Goal: Task Accomplishment & Management: Use online tool/utility

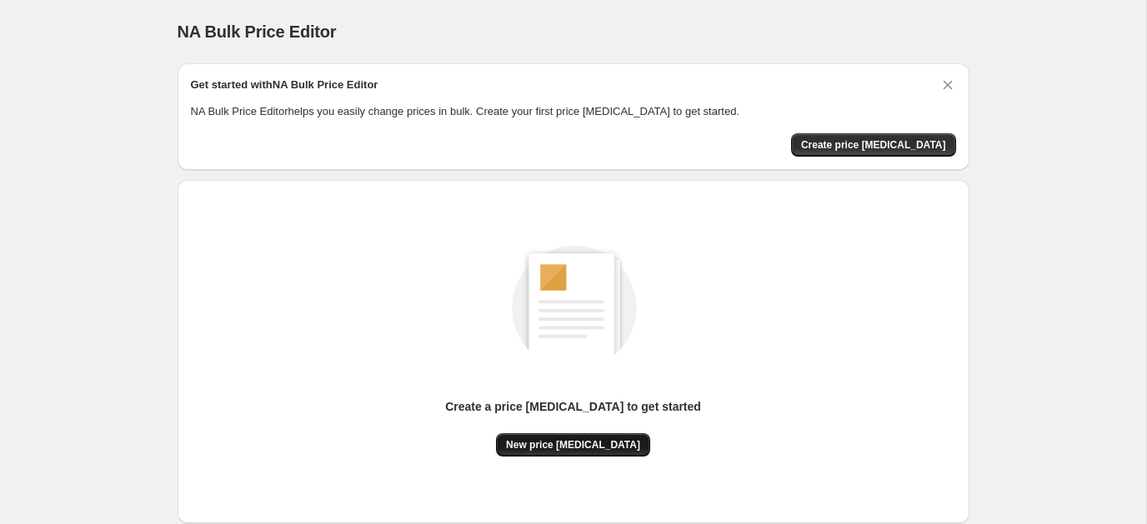
click at [608, 453] on button "New price [MEDICAL_DATA]" at bounding box center [573, 444] width 154 height 23
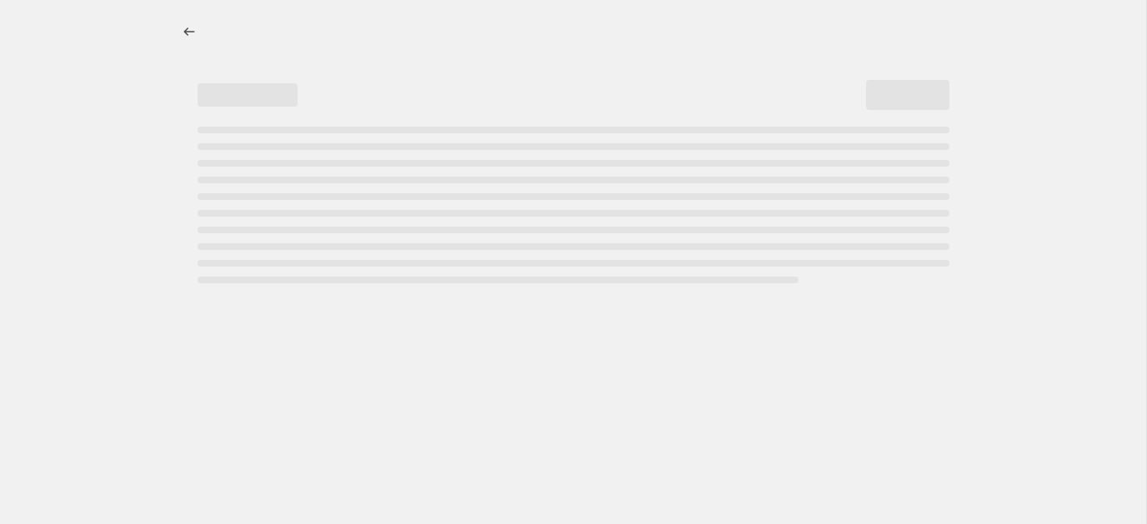
select select "percentage"
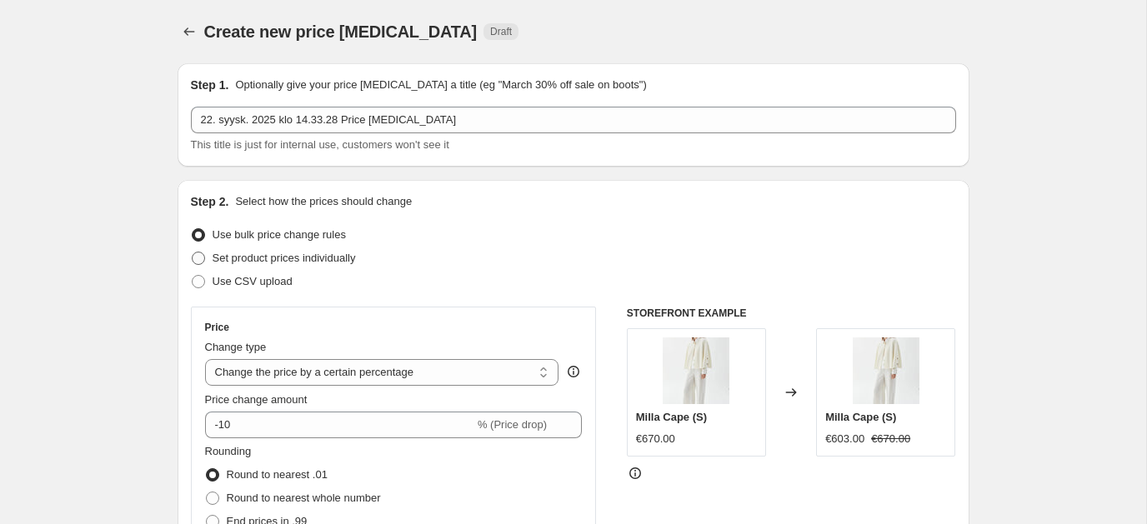
click at [338, 266] on span "Set product prices individually" at bounding box center [284, 258] width 143 height 17
click at [193, 253] on input "Set product prices individually" at bounding box center [192, 252] width 1 height 1
radio input "true"
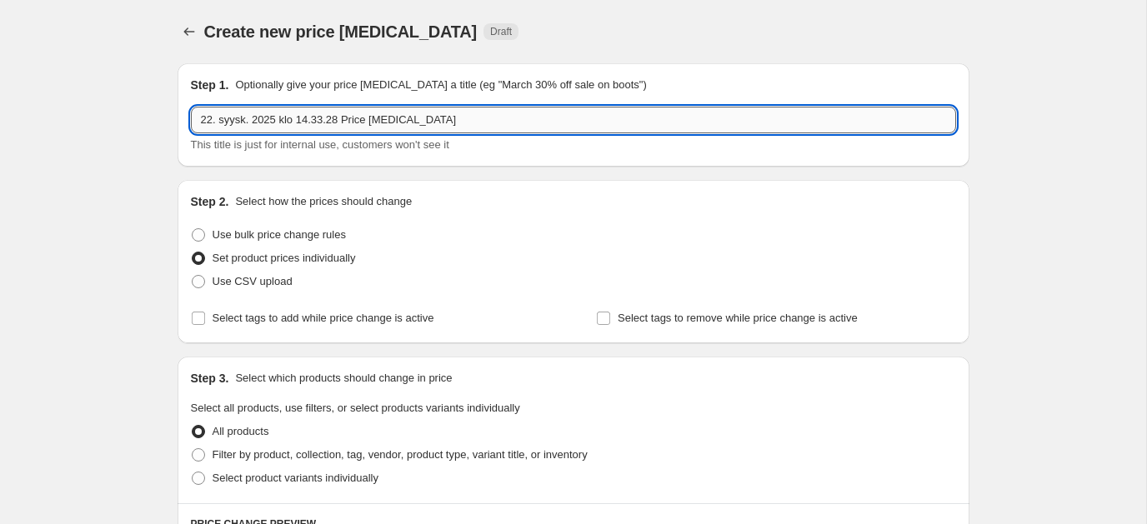
click at [440, 124] on input "22. syysk. 2025 klo 14.33.28 Price [MEDICAL_DATA]" at bounding box center [573, 120] width 765 height 27
type input "Alennuksessa"
click at [293, 238] on span "Use bulk price change rules" at bounding box center [279, 234] width 133 height 13
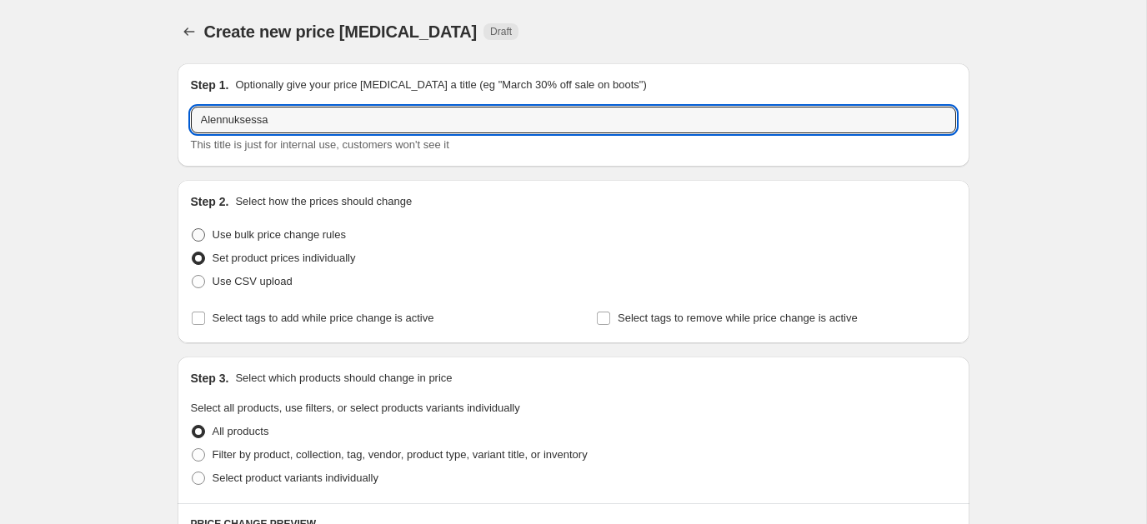
click at [193, 229] on input "Use bulk price change rules" at bounding box center [192, 228] width 1 height 1
radio input "true"
select select "percentage"
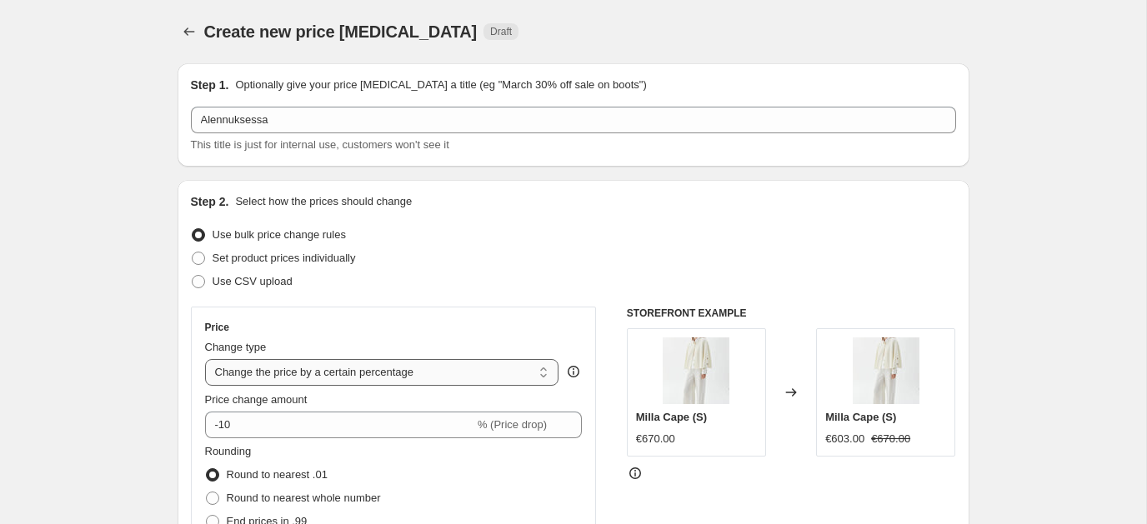
click at [413, 367] on select "Change the price to a certain amount Change the price by a certain amount Chang…" at bounding box center [382, 372] width 354 height 27
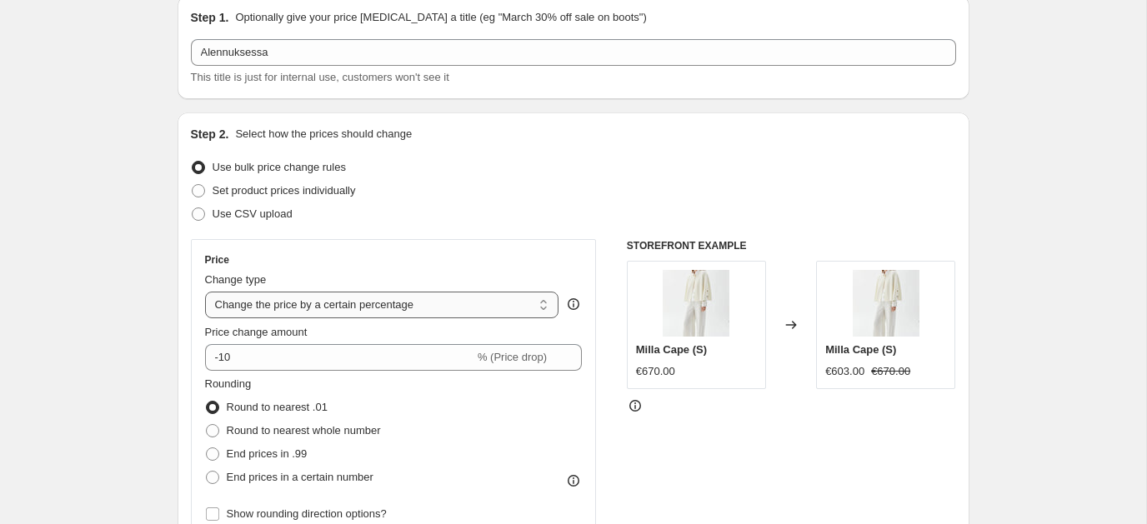
scroll to position [55, 0]
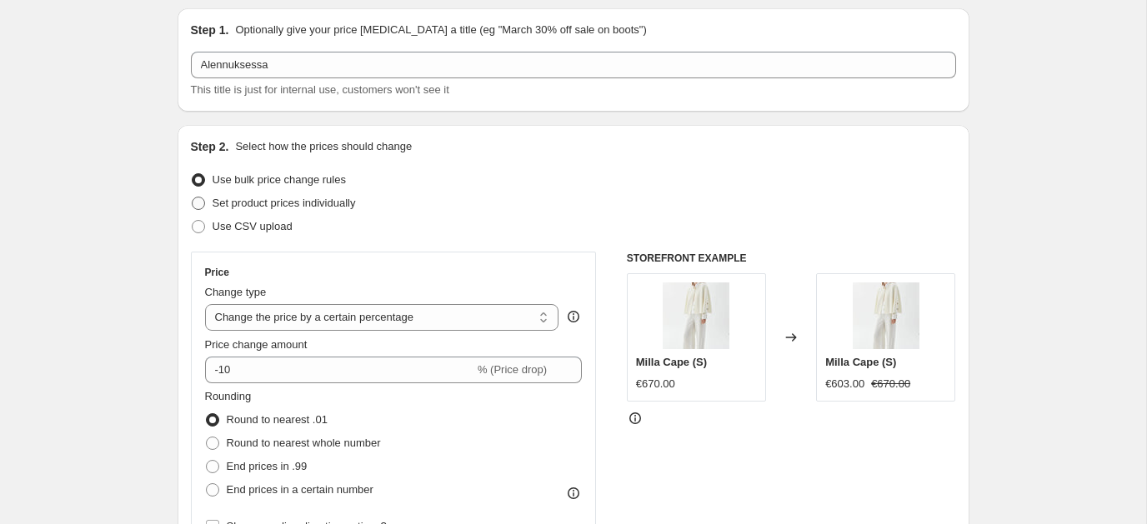
click at [283, 198] on span "Set product prices individually" at bounding box center [284, 203] width 143 height 13
click at [193, 198] on input "Set product prices individually" at bounding box center [192, 197] width 1 height 1
radio input "true"
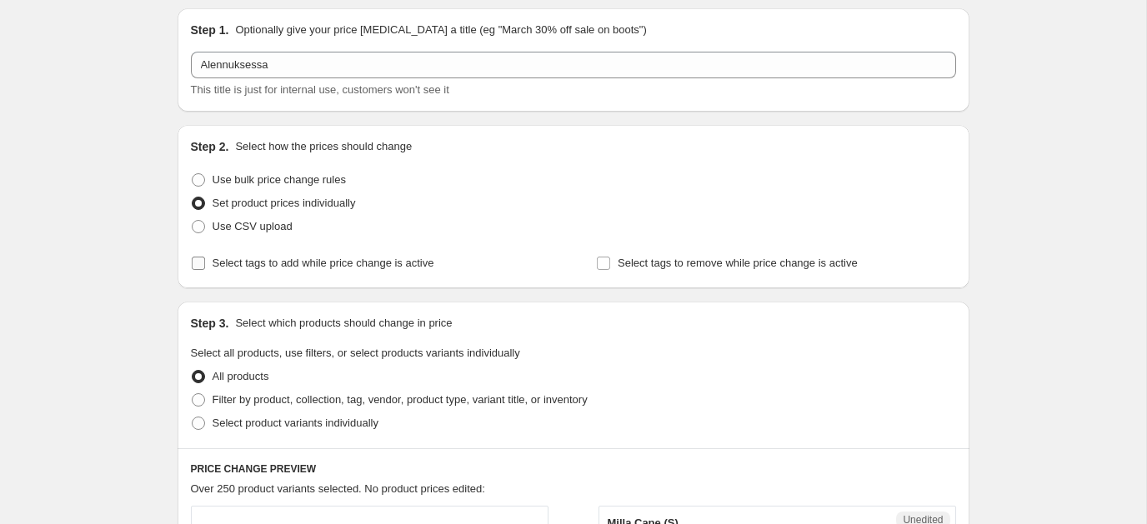
click at [297, 266] on span "Select tags to add while price change is active" at bounding box center [324, 263] width 222 height 13
click at [205, 266] on input "Select tags to add while price change is active" at bounding box center [198, 263] width 13 height 13
checkbox input "true"
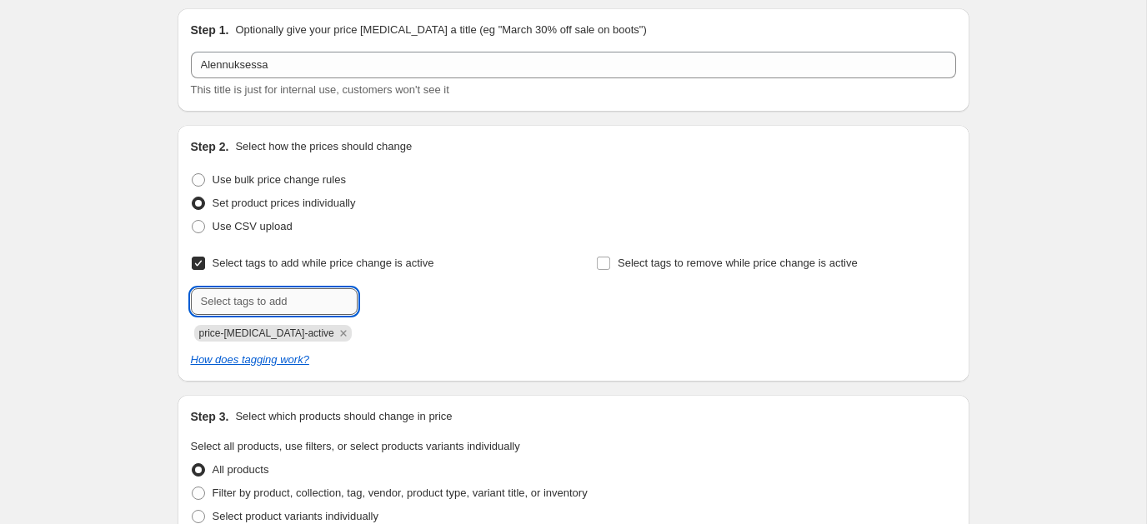
click at [292, 291] on input "text" at bounding box center [274, 301] width 167 height 27
type input "ale"
click at [388, 297] on b "Add" at bounding box center [381, 300] width 19 height 12
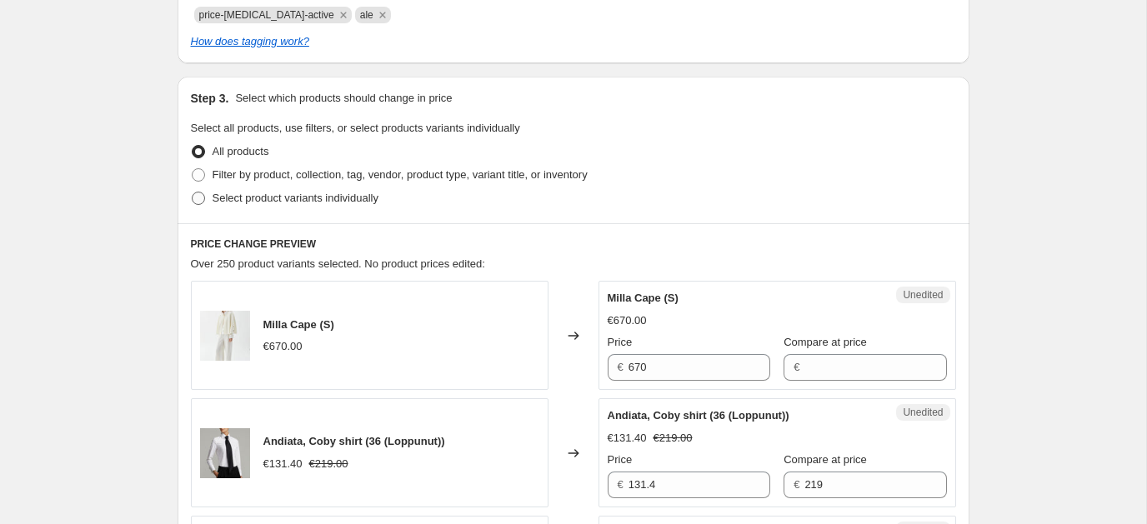
scroll to position [371, 0]
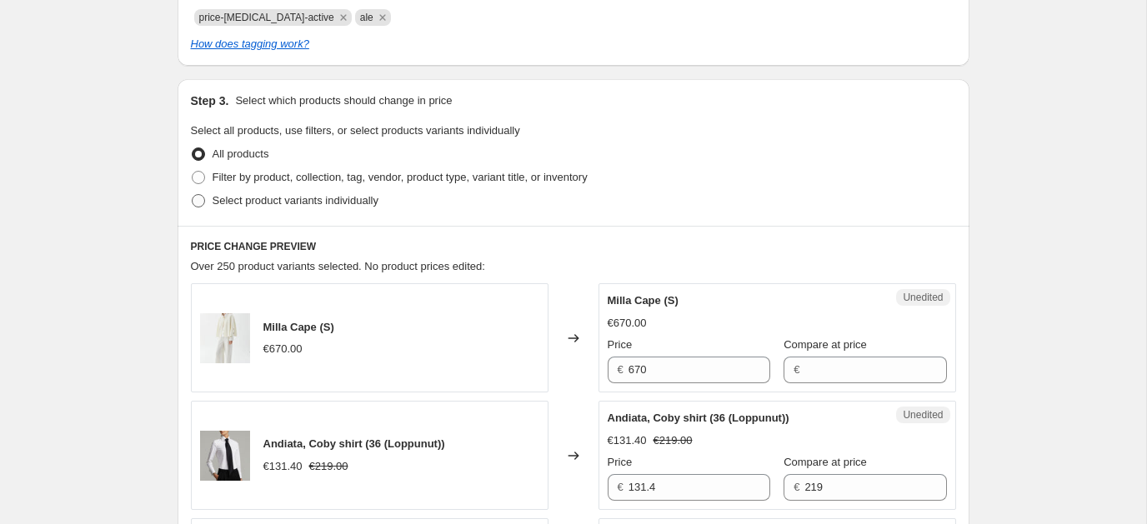
click at [277, 206] on span "Select product variants individually" at bounding box center [296, 200] width 166 height 13
click at [193, 195] on input "Select product variants individually" at bounding box center [192, 194] width 1 height 1
radio input "true"
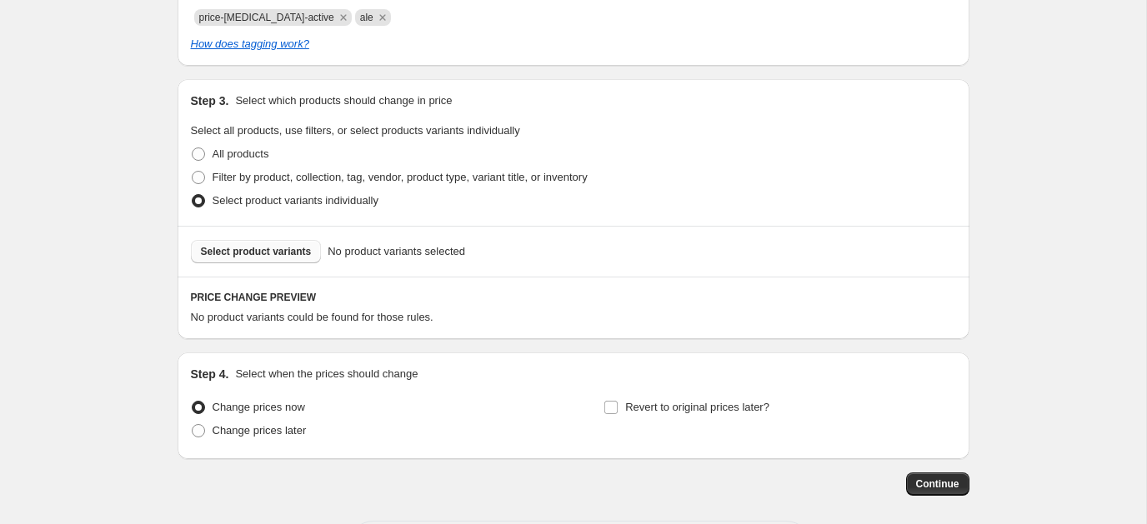
click at [283, 253] on span "Select product variants" at bounding box center [256, 251] width 111 height 13
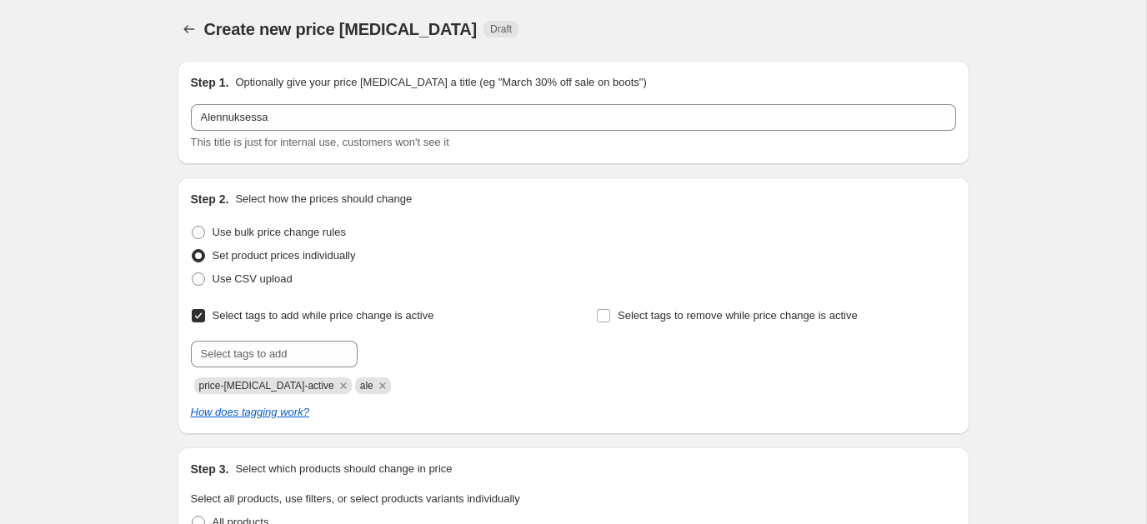
scroll to position [0, 0]
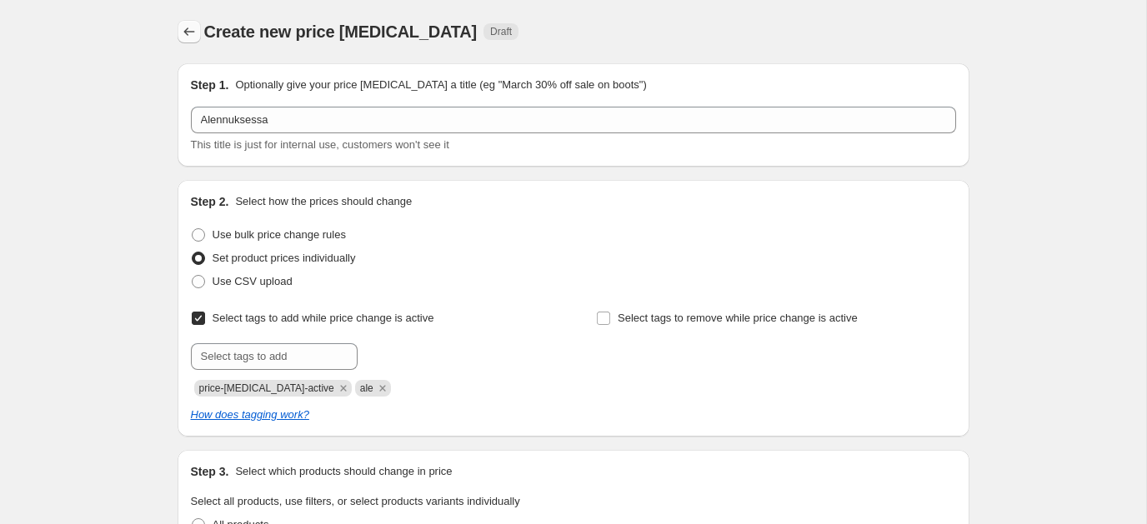
click at [181, 28] on icon "Price change jobs" at bounding box center [189, 31] width 17 height 17
